Goal: Information Seeking & Learning: Check status

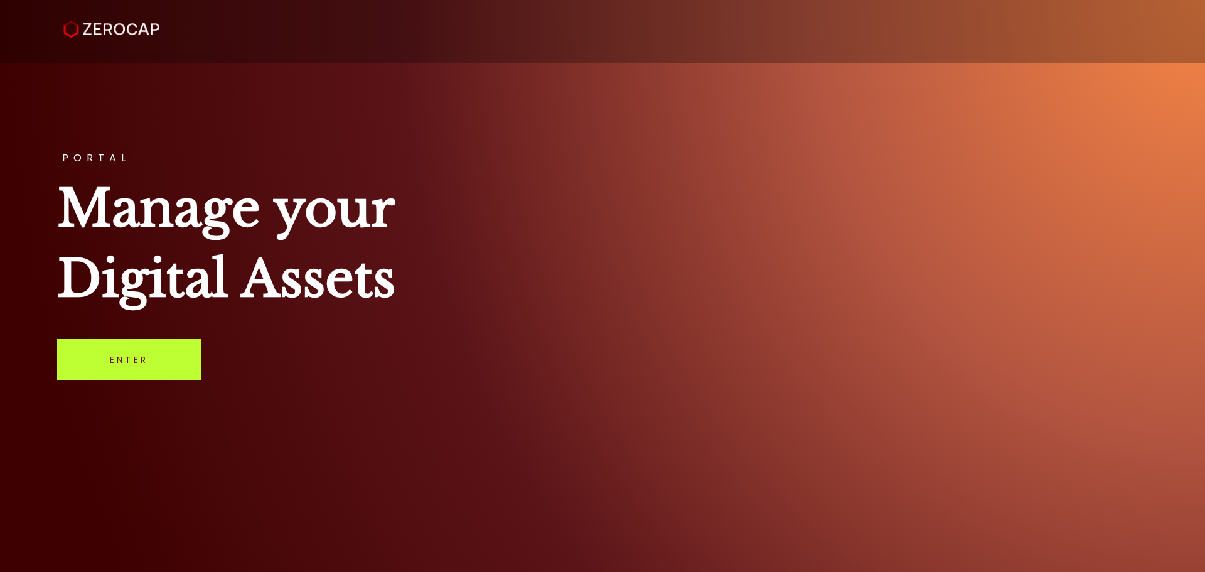
click at [121, 367] on link "Enter" at bounding box center [129, 359] width 144 height 41
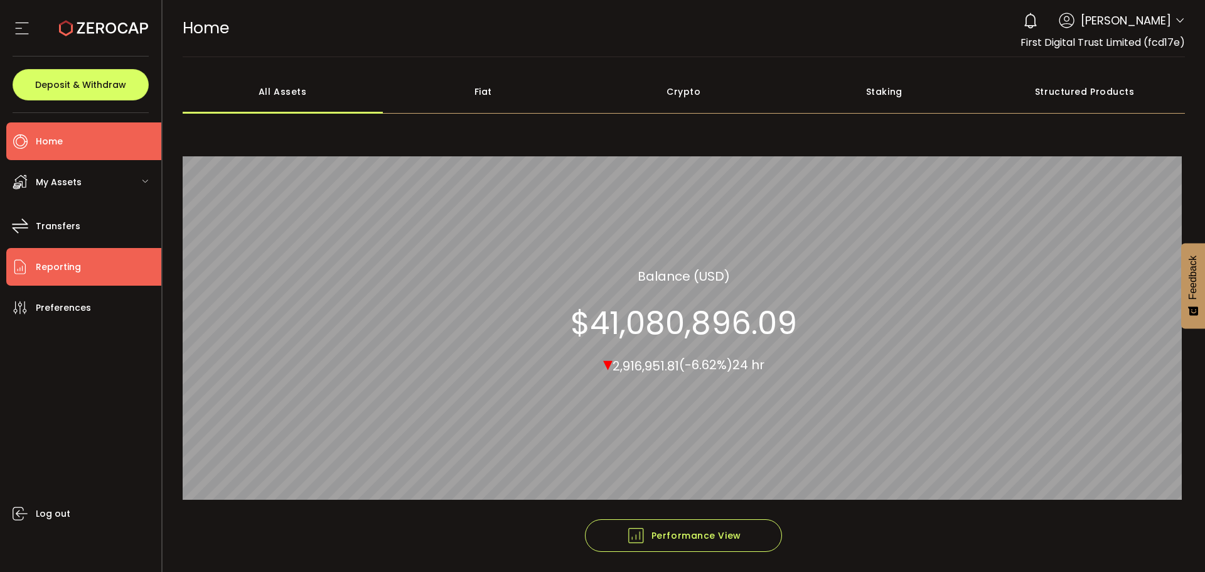
click at [105, 260] on li "Reporting" at bounding box center [83, 267] width 155 height 38
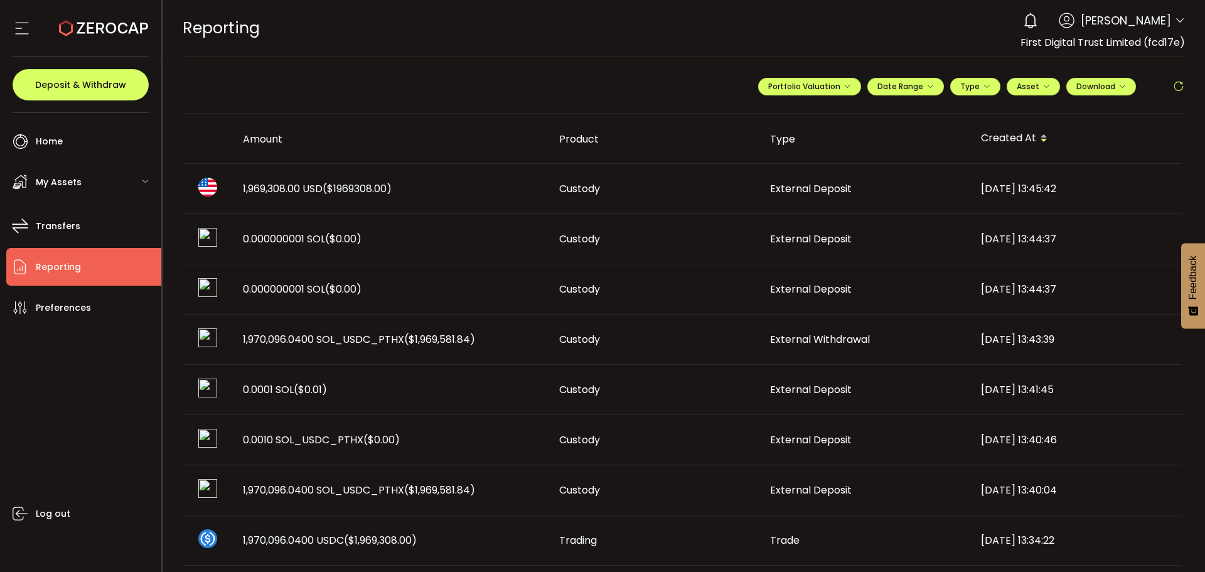
click at [319, 184] on span "1,969,308.00 USD ($1969308.00)" at bounding box center [317, 188] width 149 height 14
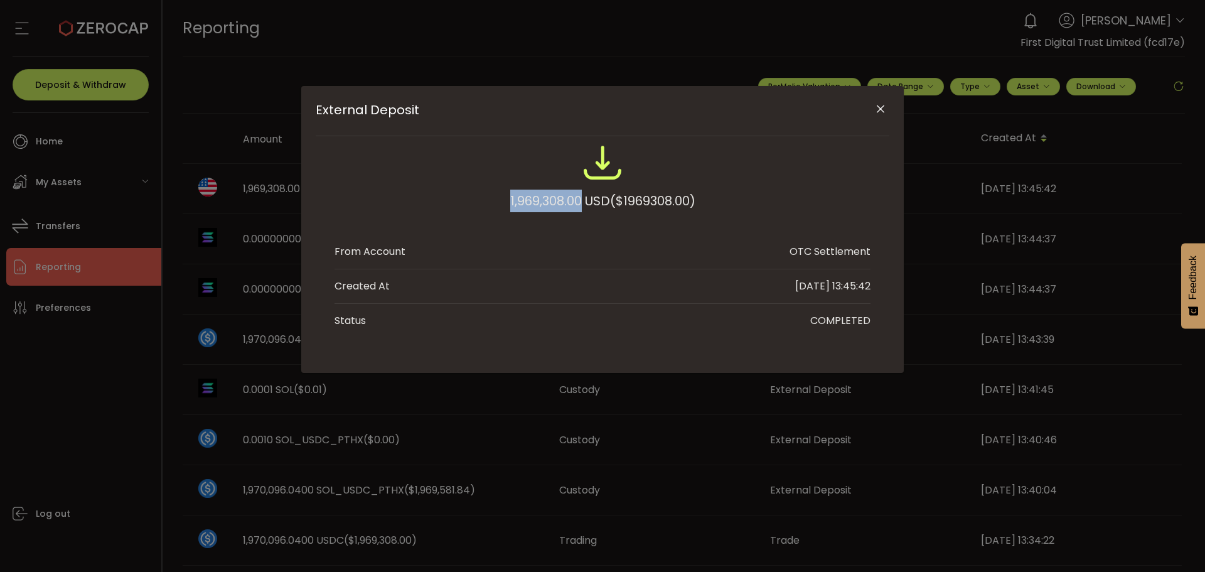
drag, startPoint x: 501, startPoint y: 201, endPoint x: 576, endPoint y: 208, distance: 75.6
click at [576, 208] on div "1,969,308.00 USD ($1969308.00)" at bounding box center [603, 183] width 536 height 82
copy div "1,969,308.00"
